Goal: Transaction & Acquisition: Purchase product/service

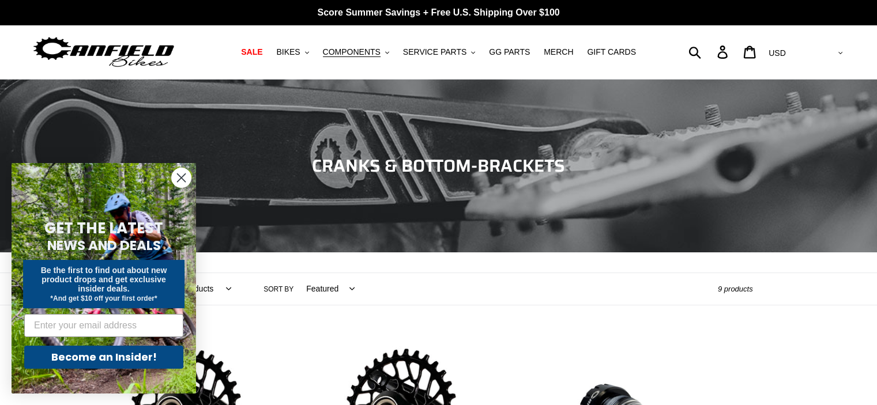
scroll to position [231, 0]
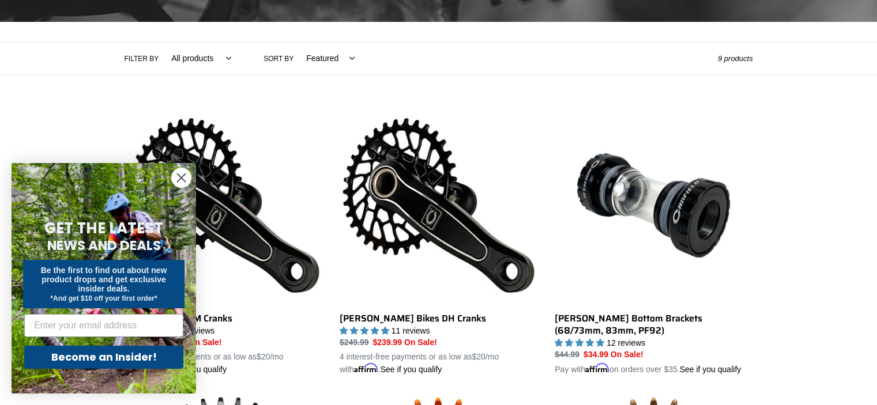
click at [186, 178] on circle "Close dialog" at bounding box center [181, 177] width 19 height 19
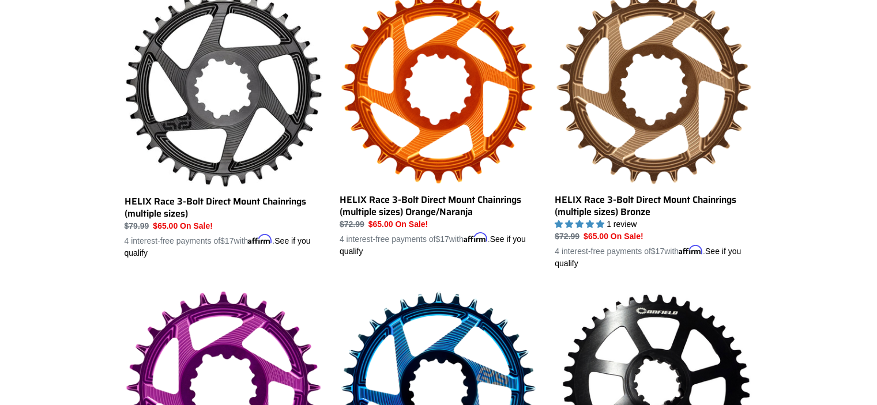
scroll to position [692, 0]
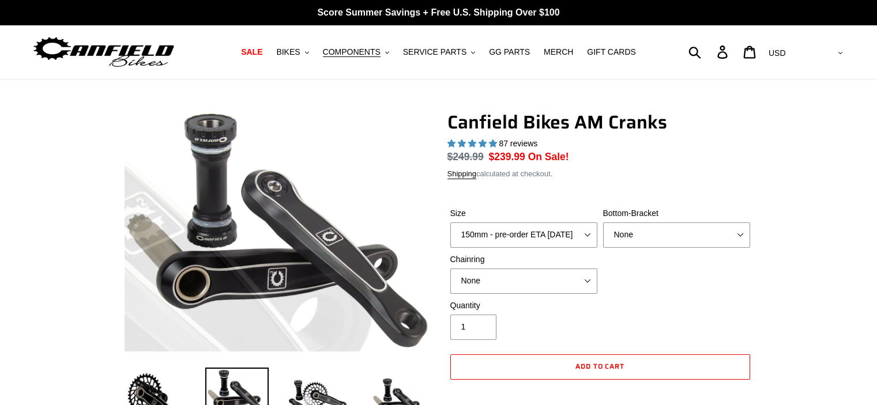
select select "highest-rating"
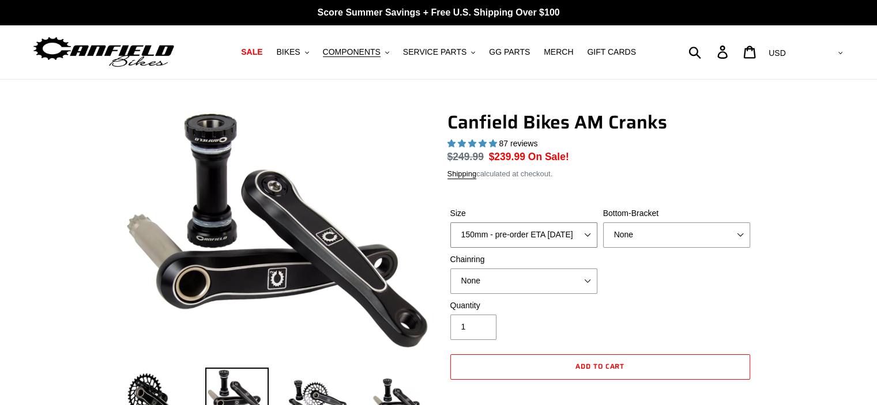
click at [529, 229] on select "150mm - pre-order ETA 10/15/25 155mm - pre-order ETA 10/15/25 160mm - pre-order…" at bounding box center [523, 235] width 147 height 25
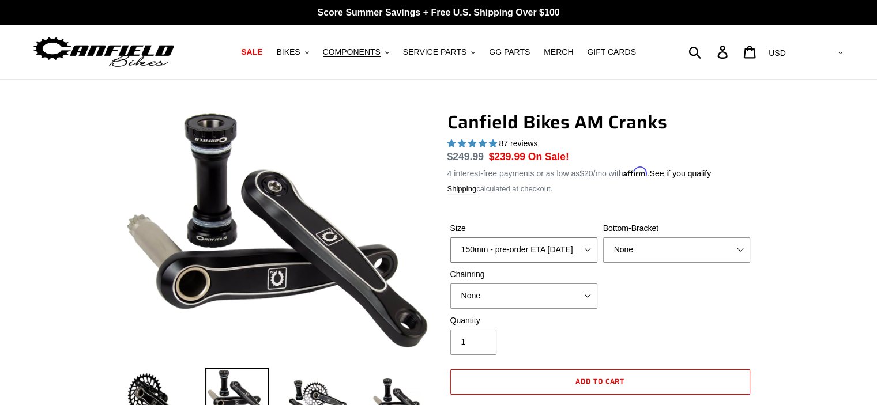
select select "160mm - pre-order ETA 10/15/25"
click at [450, 238] on select "150mm - pre-order ETA 10/15/25 155mm - pre-order ETA 10/15/25 160mm - pre-order…" at bounding box center [523, 250] width 147 height 25
click at [671, 251] on select "None BSA Threaded 68/73mm Press Fit PF92" at bounding box center [676, 250] width 147 height 25
select select "BSA Threaded 68/73mm"
click at [603, 238] on select "None BSA Threaded 68/73mm Press Fit PF92" at bounding box center [676, 250] width 147 height 25
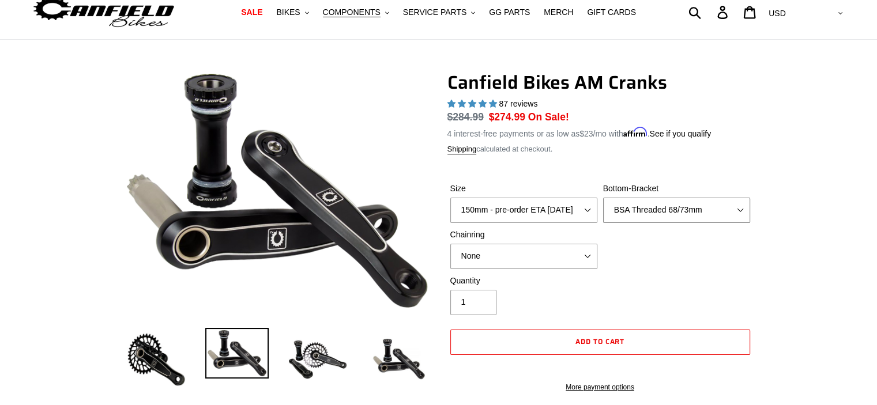
scroll to position [58, 0]
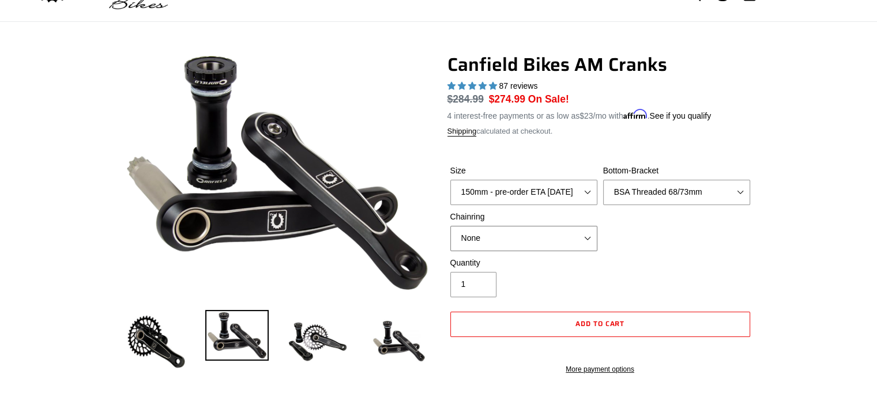
click at [530, 250] on select "None 30t Round (Boost 148) 30t Oval (Boost 148) 32t Round (Boost 148) 32t Oval …" at bounding box center [523, 238] width 147 height 25
click at [529, 243] on select "None 30t Round (Boost 148) 30t Oval (Boost 148) 32t Round (Boost 148) 32t Oval …" at bounding box center [523, 238] width 147 height 25
select select "30t Oval (Boost 148)"
click at [450, 226] on select "None 30t Round (Boost 148) 30t Oval (Boost 148) 32t Round (Boost 148) 32t Oval …" at bounding box center [523, 238] width 147 height 25
click at [672, 269] on div "Quantity 1" at bounding box center [600, 280] width 306 height 46
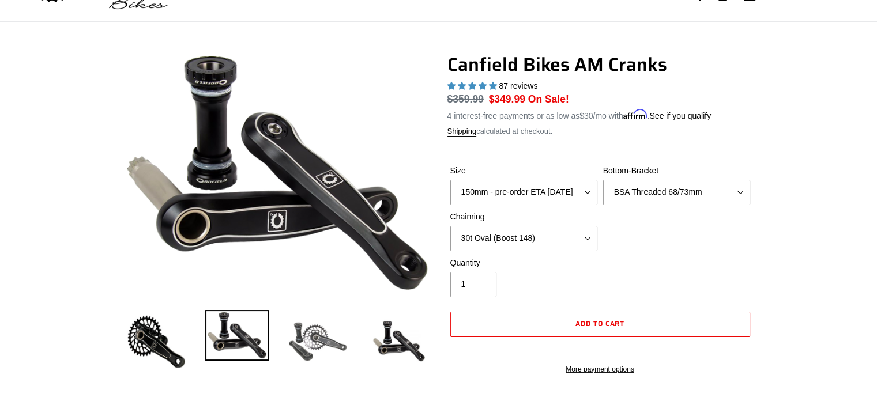
click at [332, 350] on img at bounding box center [317, 341] width 63 height 63
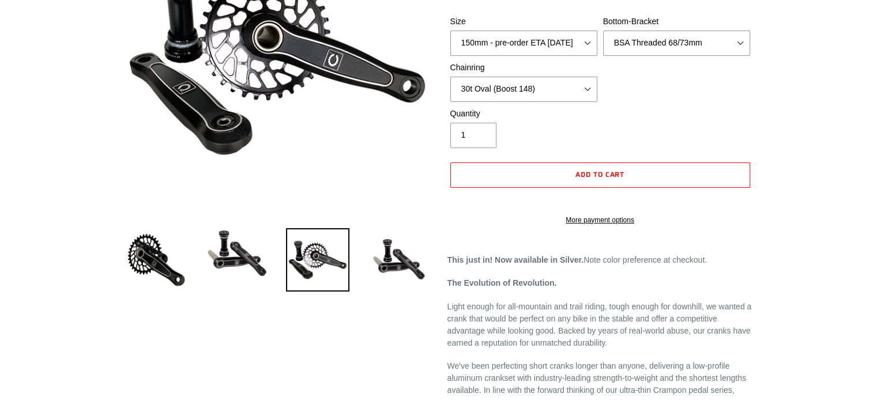
scroll to position [231, 0]
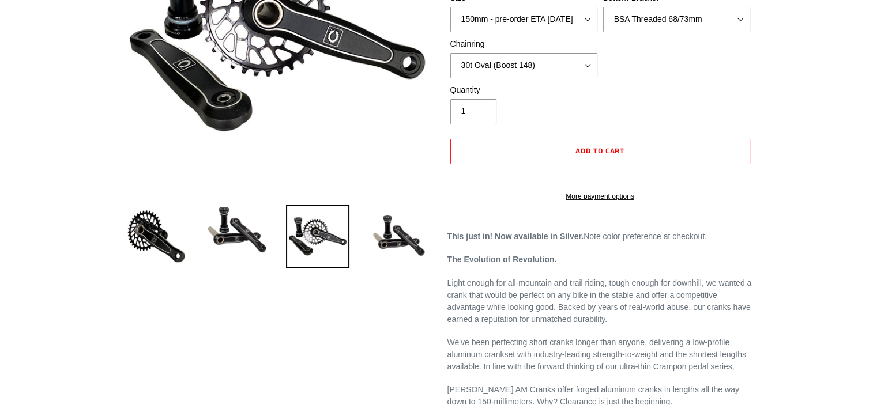
click at [390, 269] on li at bounding box center [389, 239] width 81 height 67
click at [392, 246] on img at bounding box center [398, 236] width 63 height 63
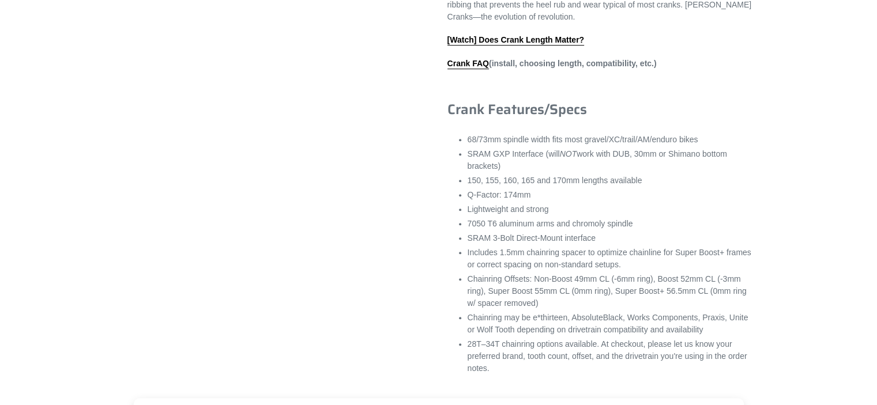
scroll to position [750, 0]
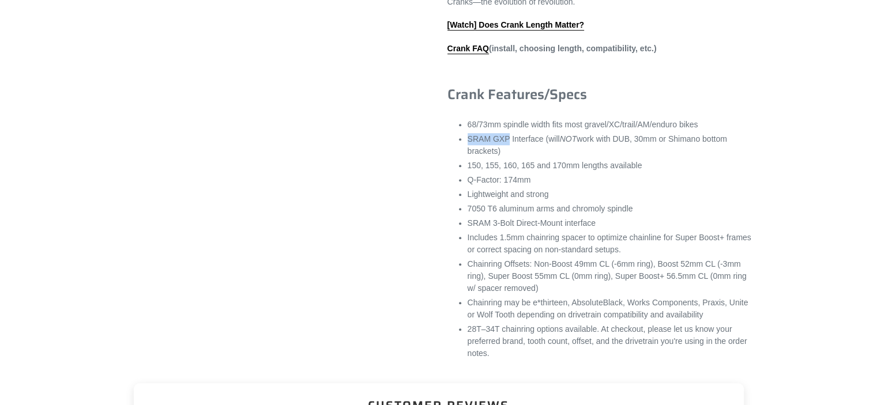
drag, startPoint x: 465, startPoint y: 150, endPoint x: 506, endPoint y: 149, distance: 40.4
click at [506, 149] on div "This just in! Now available in Silver. Note color preference at checkout. The E…" at bounding box center [600, 36] width 306 height 648
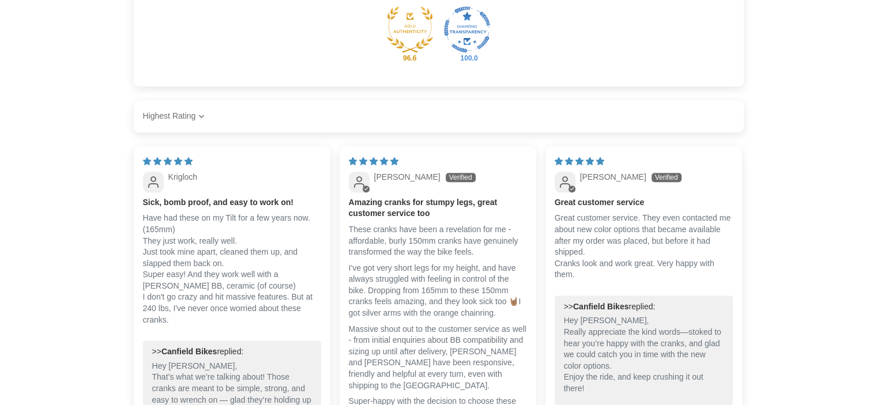
scroll to position [1326, 0]
